Goal: Entertainment & Leisure: Consume media (video, audio)

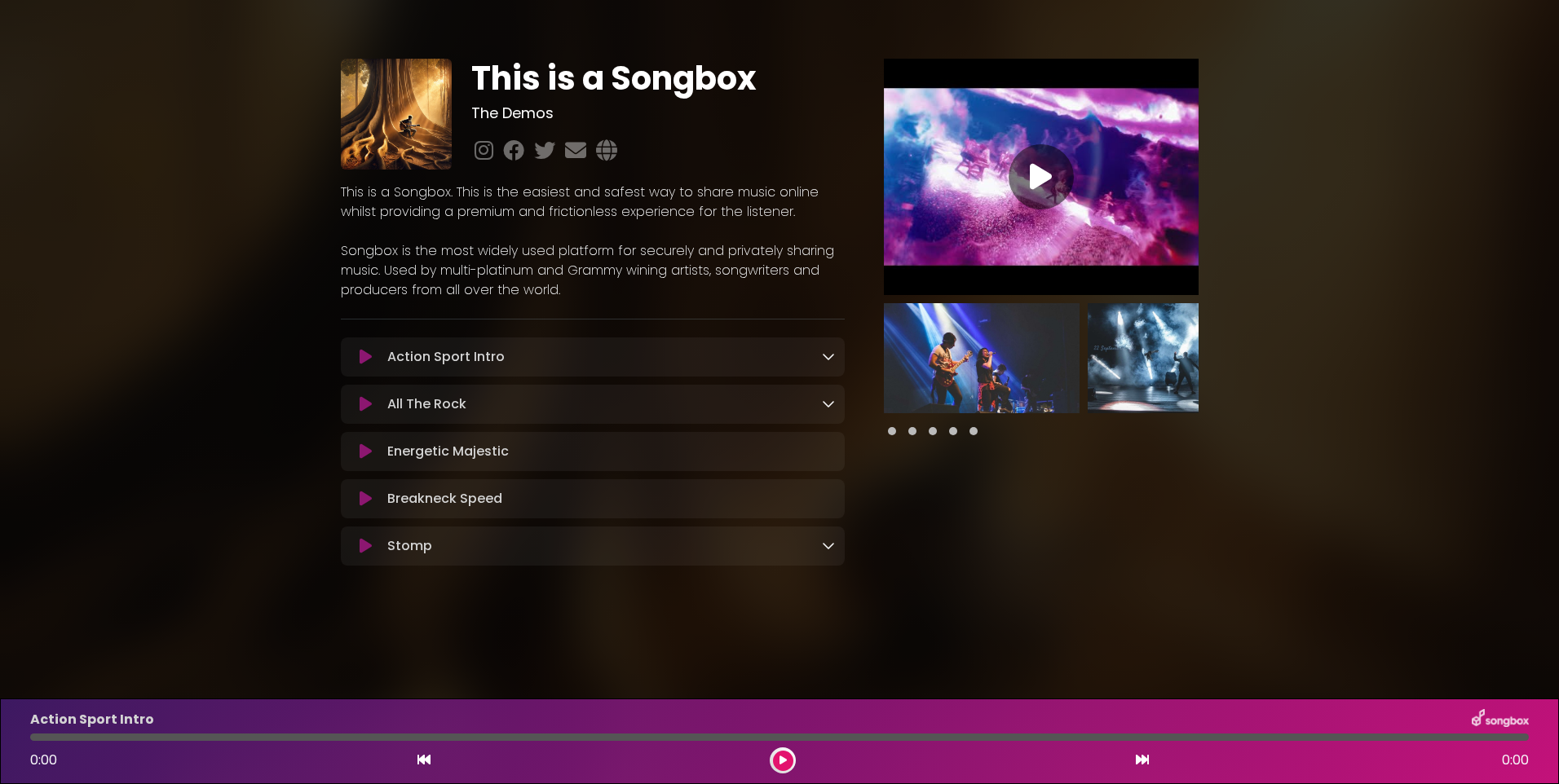
click at [702, 347] on div "Action Sport Intro Loading Track..." at bounding box center [608, 357] width 454 height 19
click at [780, 362] on div "Action Sport Intro Loading Track..." at bounding box center [608, 357] width 454 height 19
click at [826, 358] on icon at bounding box center [828, 356] width 13 height 13
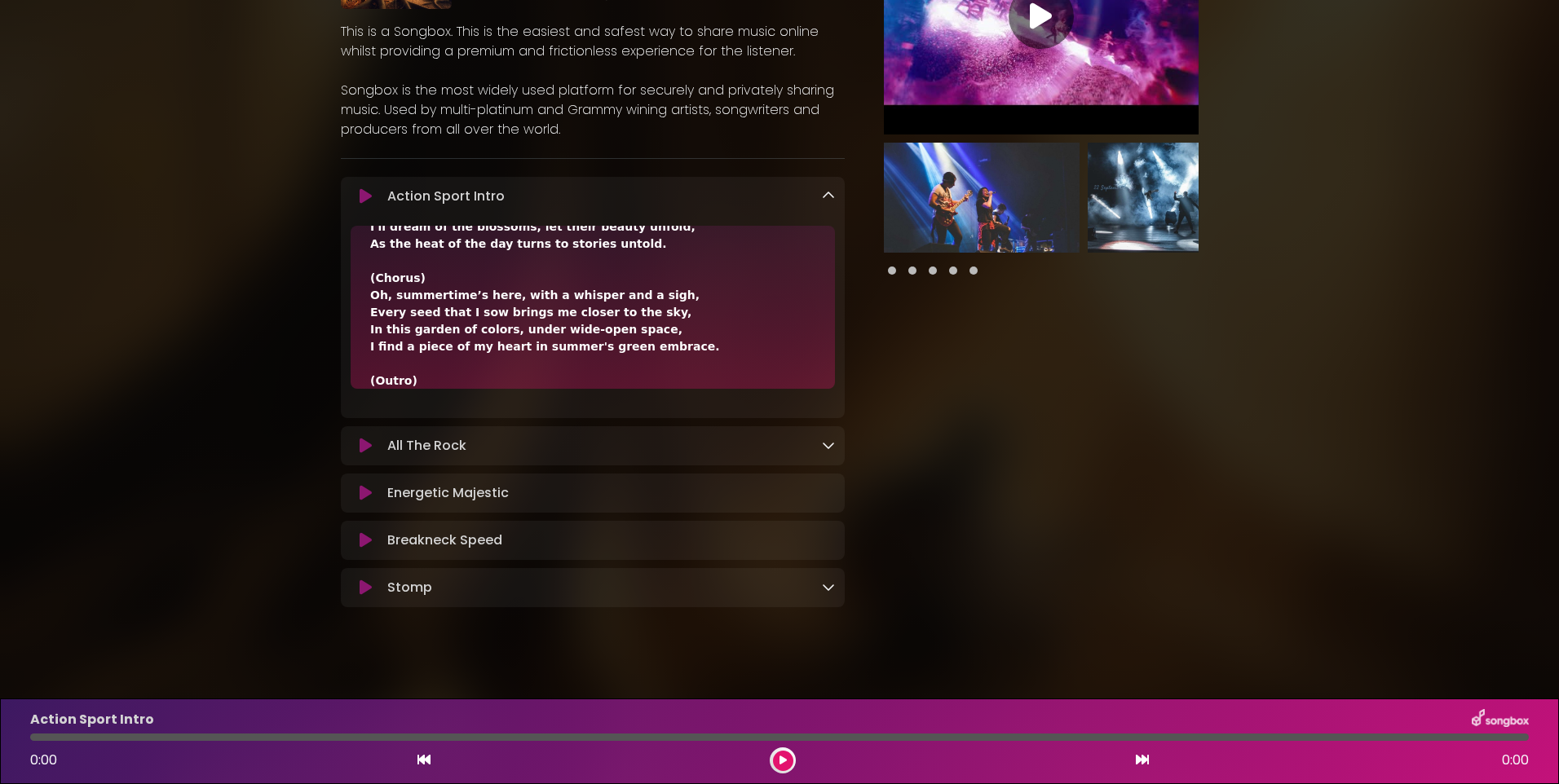
scroll to position [175, 0]
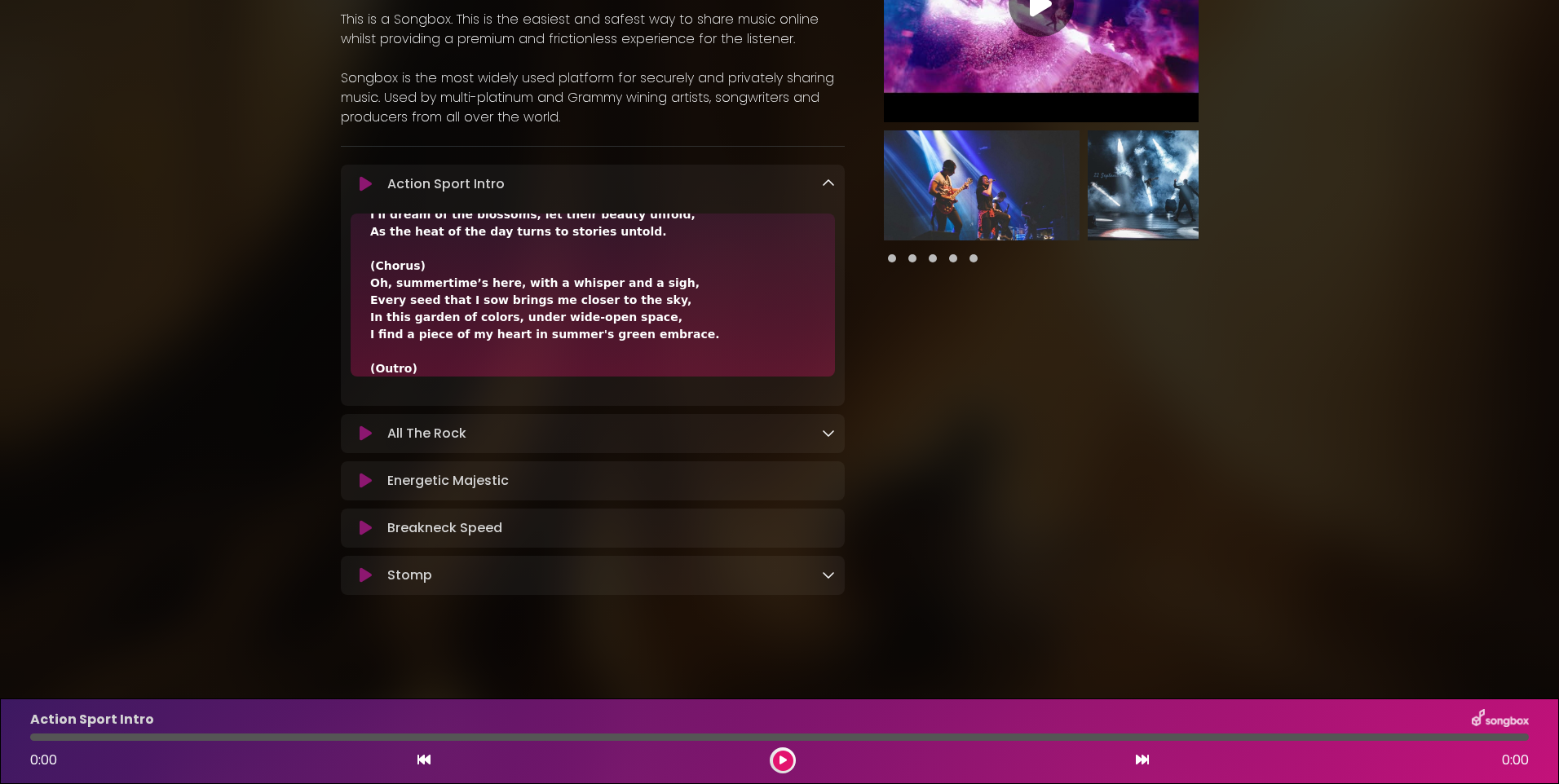
click at [826, 437] on icon at bounding box center [828, 433] width 13 height 13
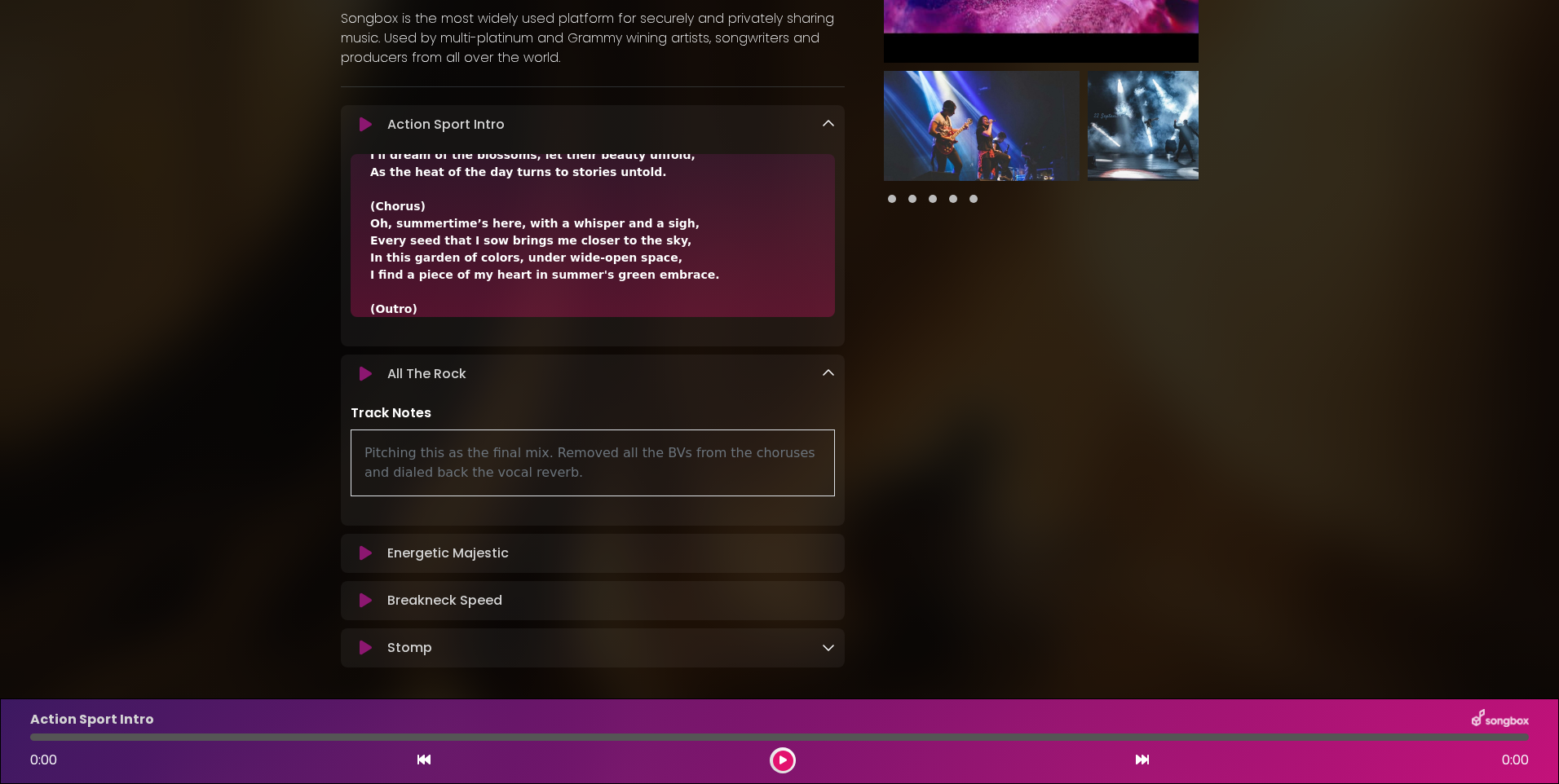
scroll to position [307, 0]
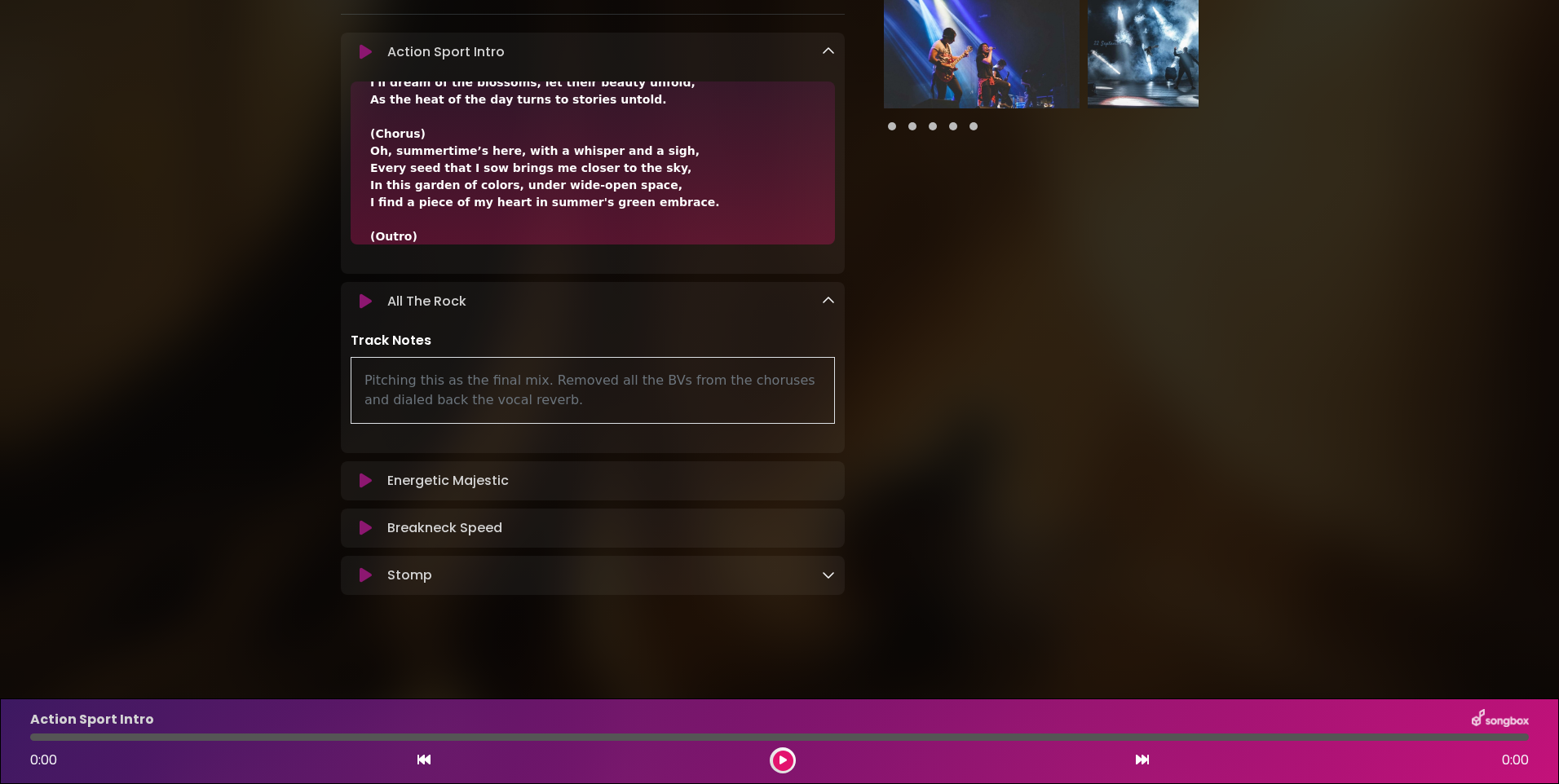
click at [838, 573] on div "Stomp Loading Track..." at bounding box center [593, 576] width 504 height 19
click at [831, 575] on icon at bounding box center [828, 575] width 13 height 13
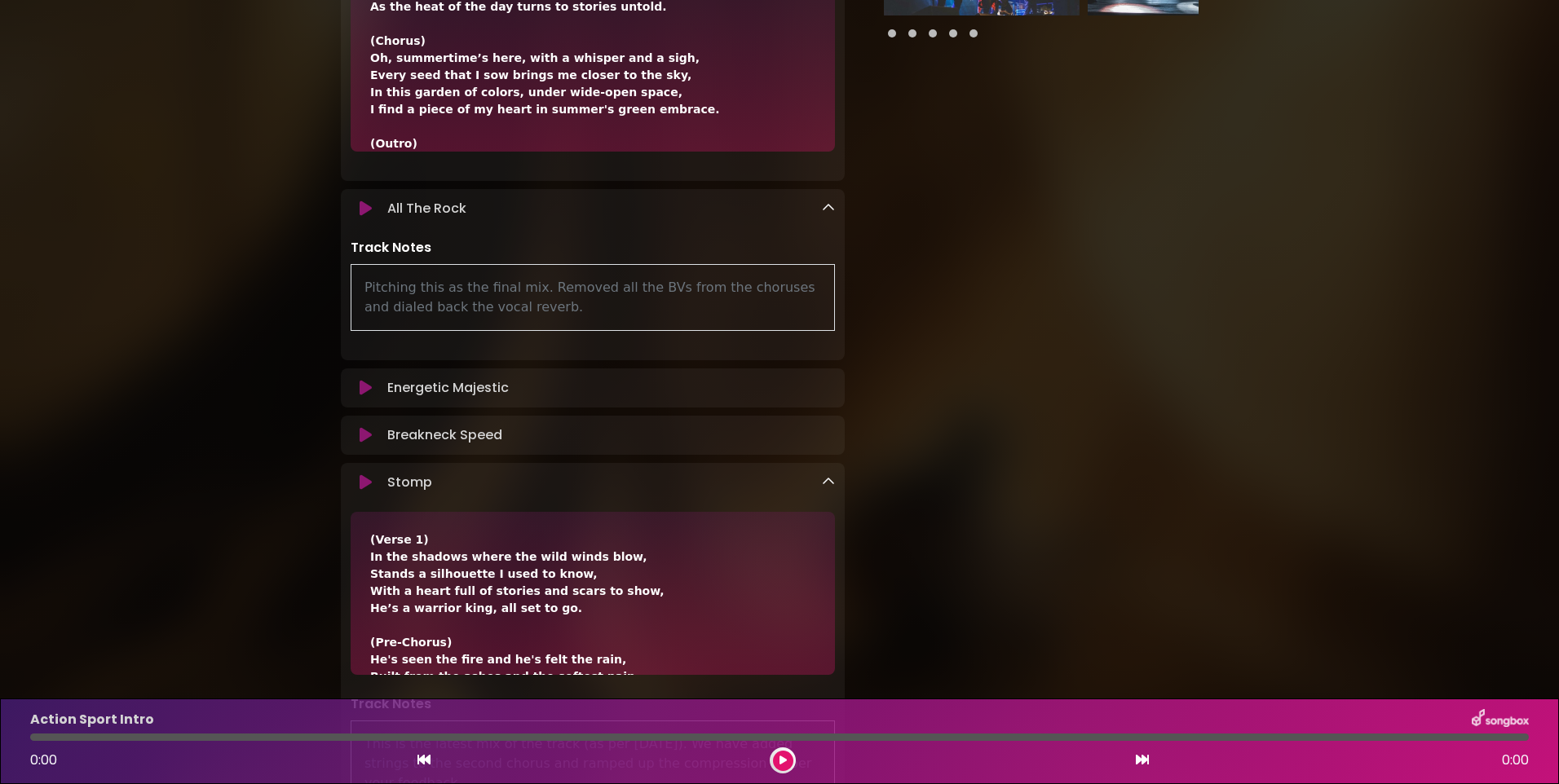
scroll to position [0, 0]
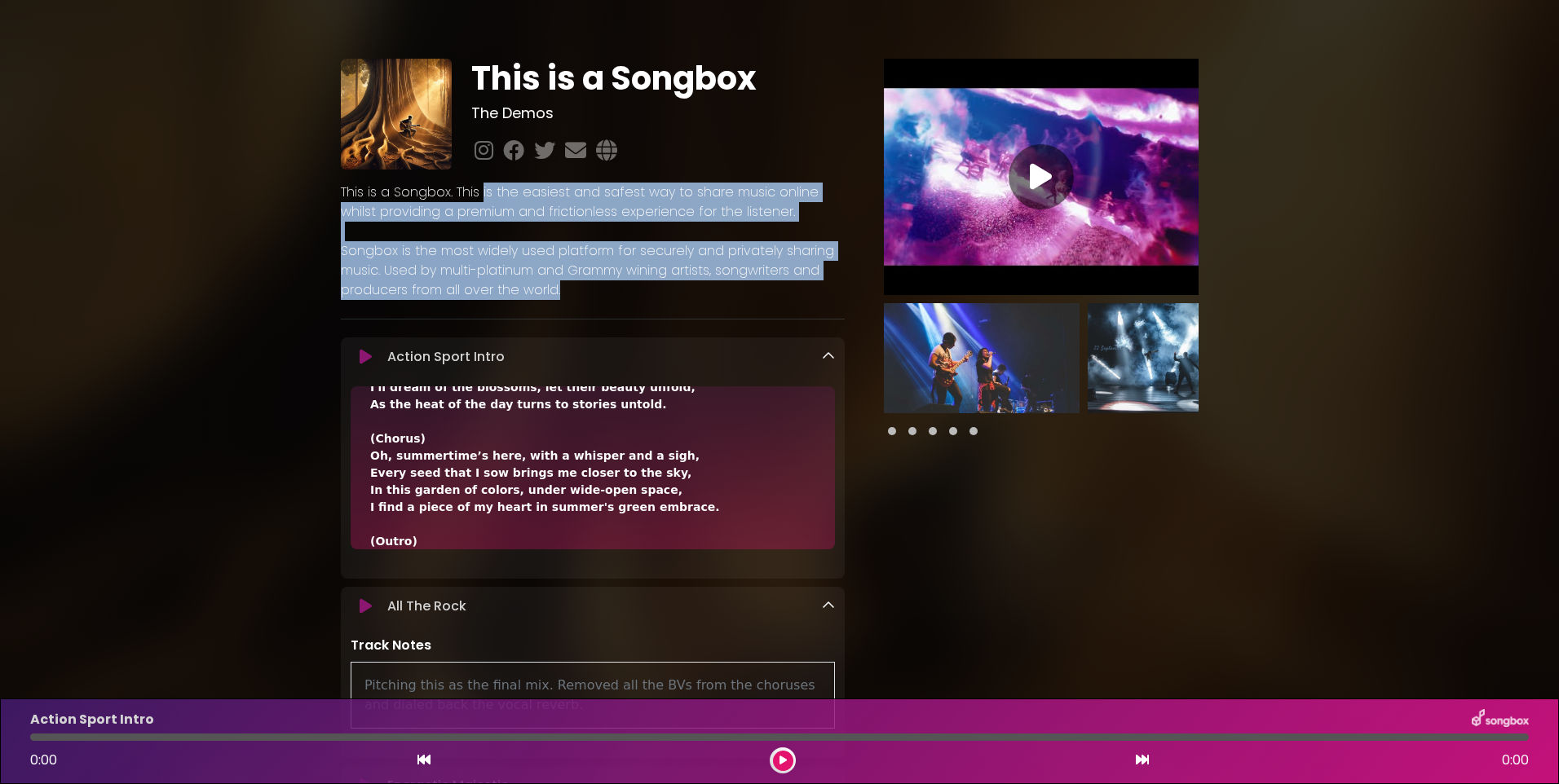
drag, startPoint x: 482, startPoint y: 187, endPoint x: 817, endPoint y: 290, distance: 350.5
click at [817, 290] on div "This is a Songbox. This is the easiest and safest way to share music online whi…" at bounding box center [593, 241] width 504 height 118
drag, startPoint x: 817, startPoint y: 290, endPoint x: 804, endPoint y: 262, distance: 30.9
click at [804, 262] on p "Songbox is the most widely used platform for securely and privately sharing mus…" at bounding box center [593, 270] width 504 height 58
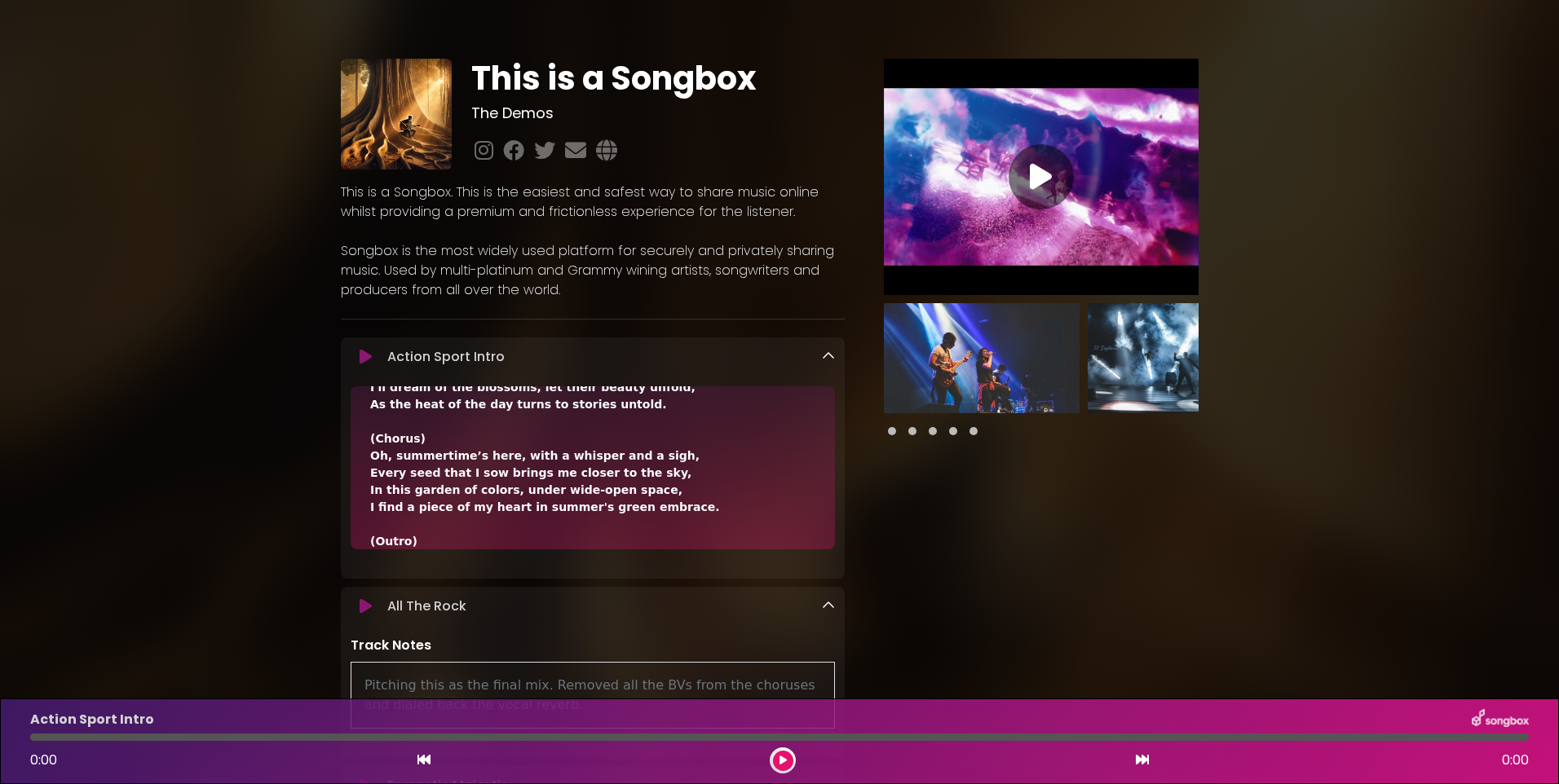
click at [1048, 176] on icon at bounding box center [1041, 177] width 22 height 30
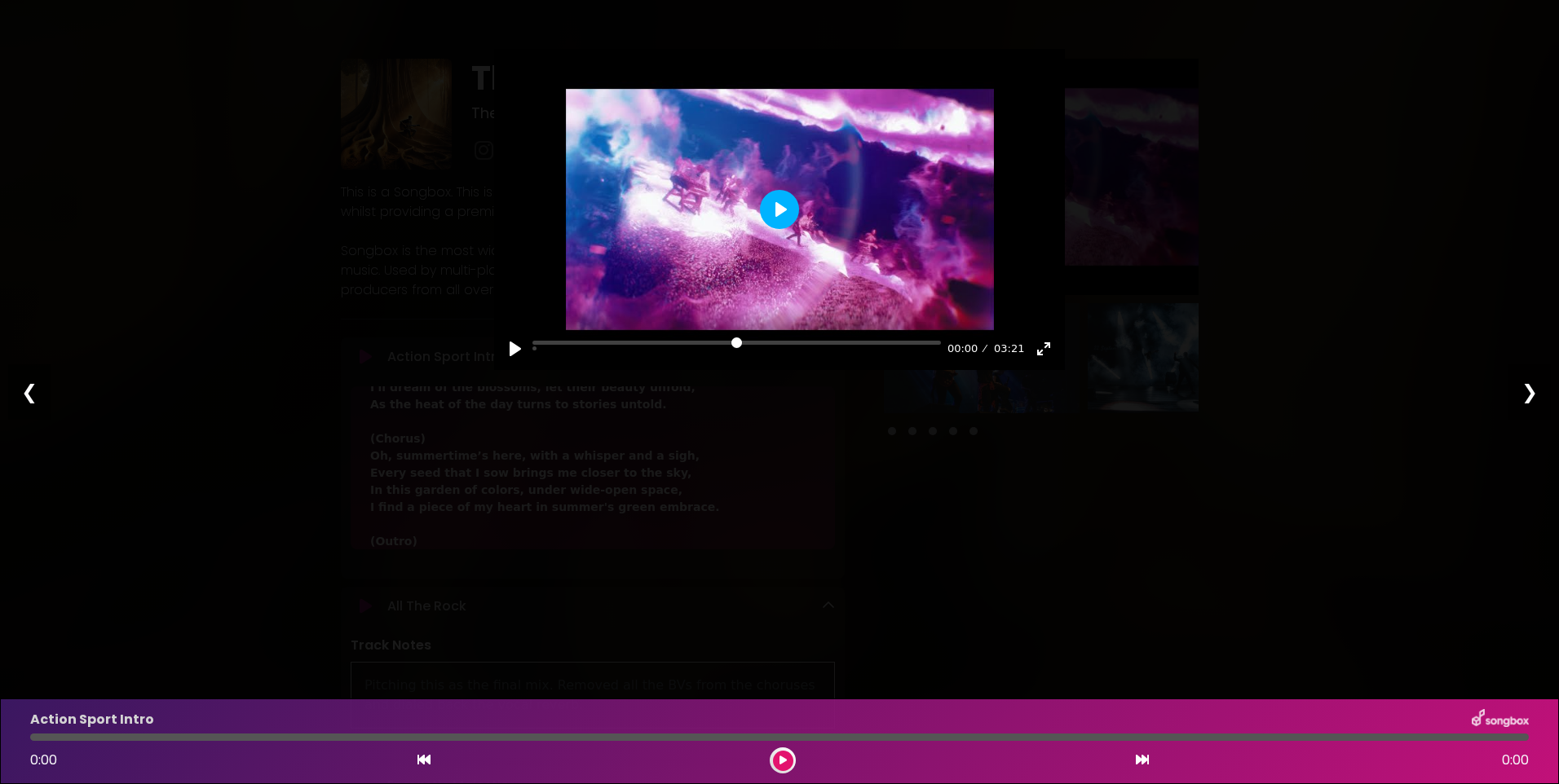
click at [787, 201] on button "Play" at bounding box center [779, 209] width 39 height 39
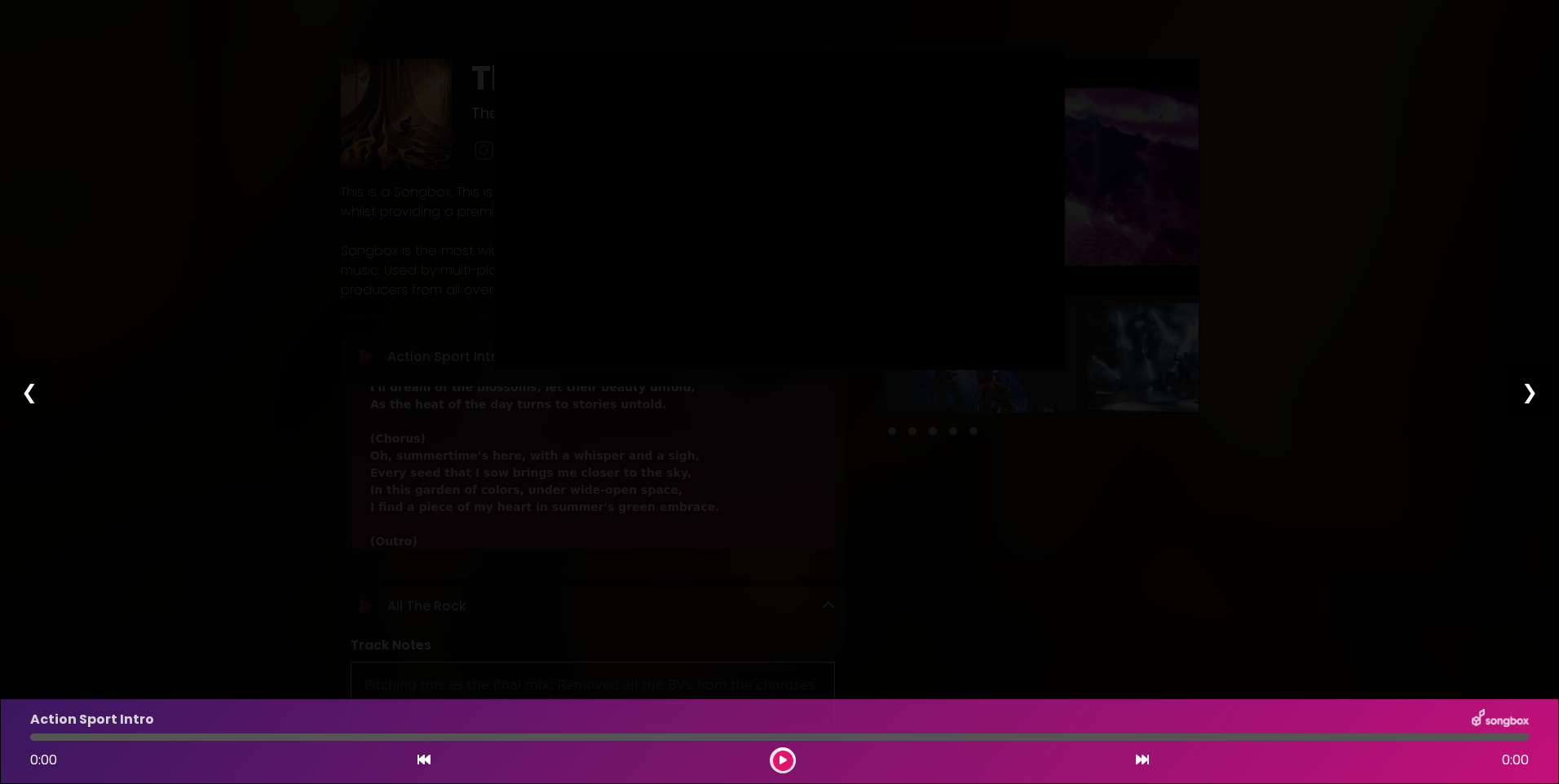
type input "*****"
click at [1337, 379] on div "Pause Play % buffered 00:00 00:48 03:20 Exit fullscreen Enter fullscreen Play ❮…" at bounding box center [779, 392] width 1559 height 784
